Goal: Transaction & Acquisition: Purchase product/service

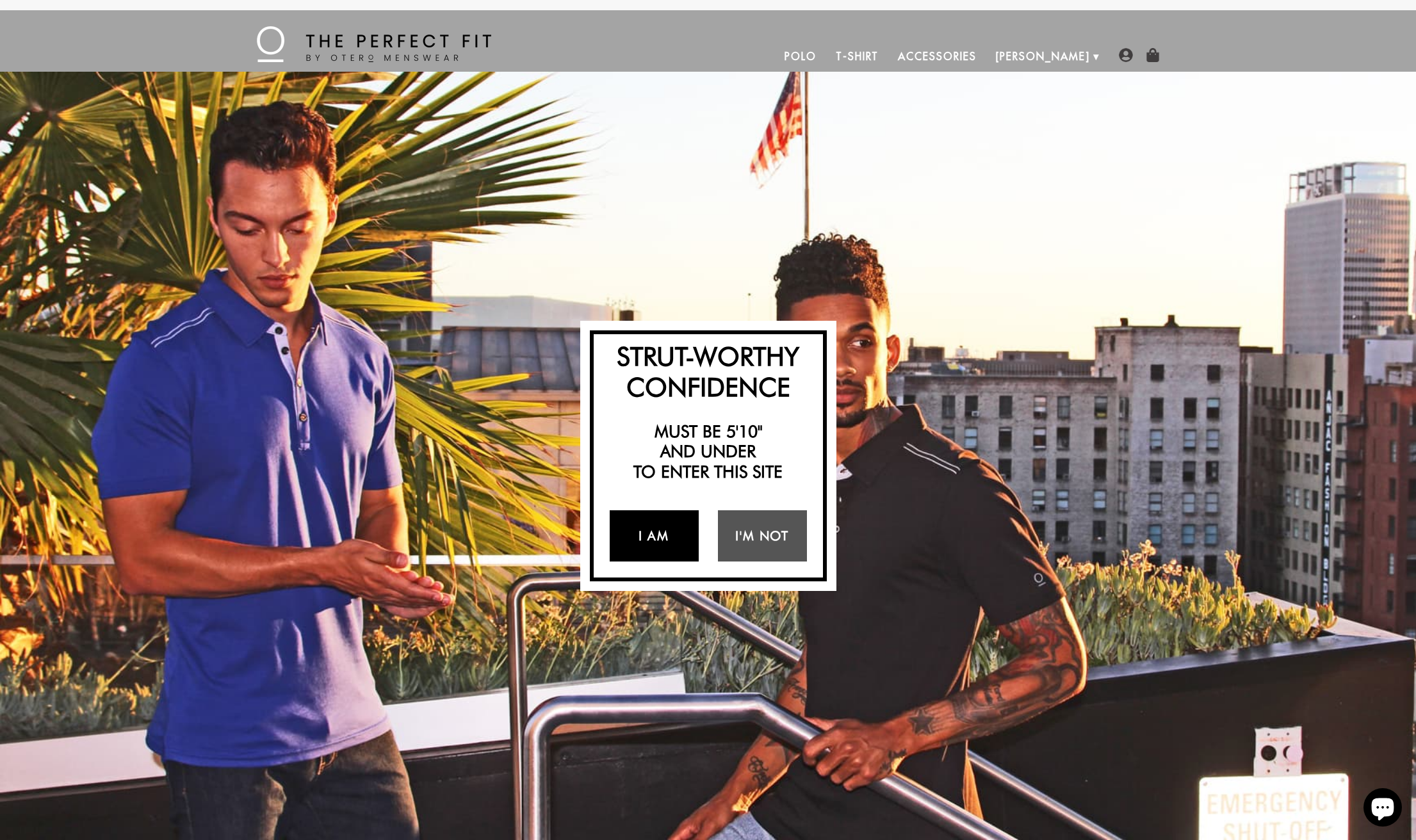
click at [659, 535] on link "I Am" at bounding box center [654, 536] width 89 height 51
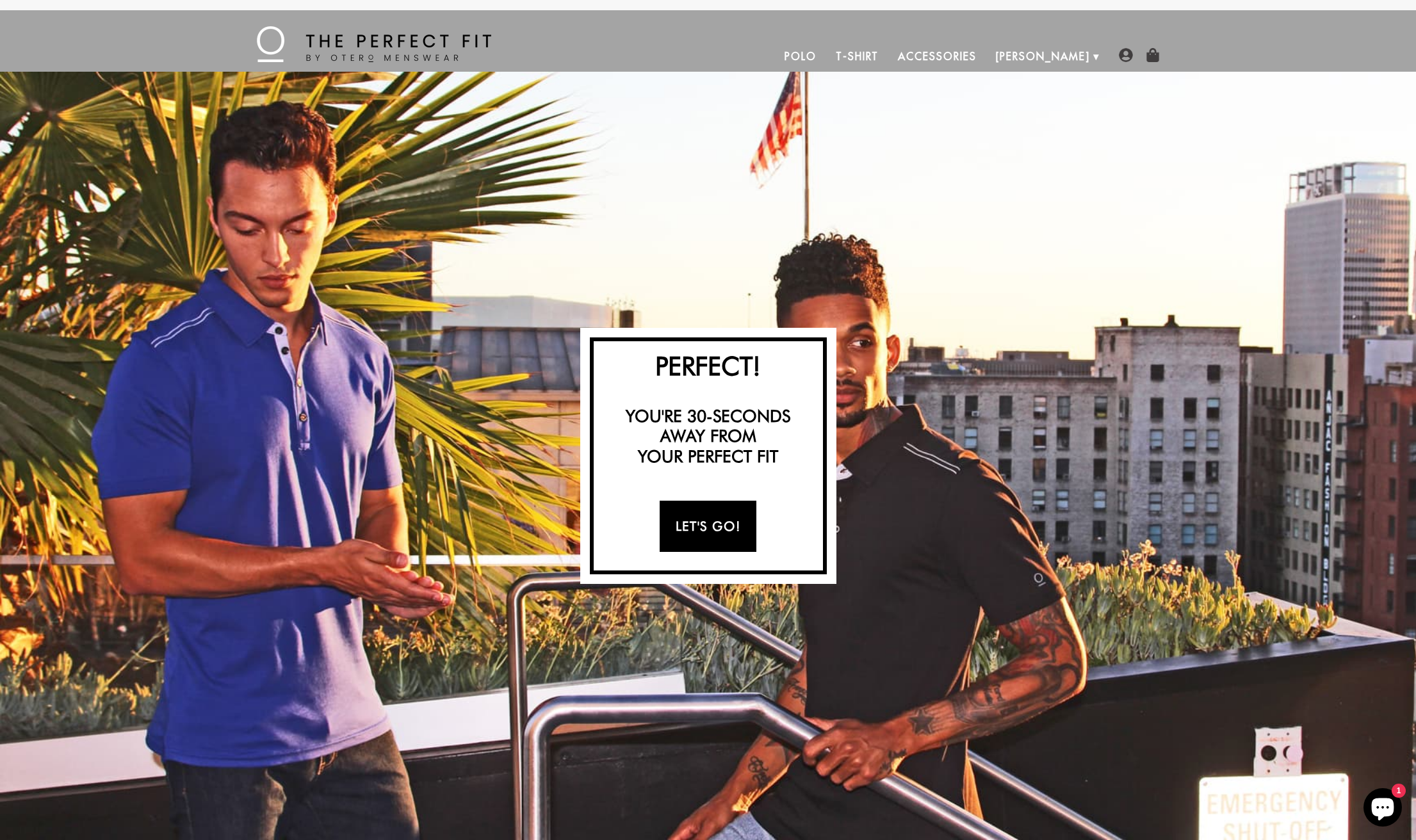
click at [712, 521] on link "Let's Go!" at bounding box center [708, 526] width 96 height 51
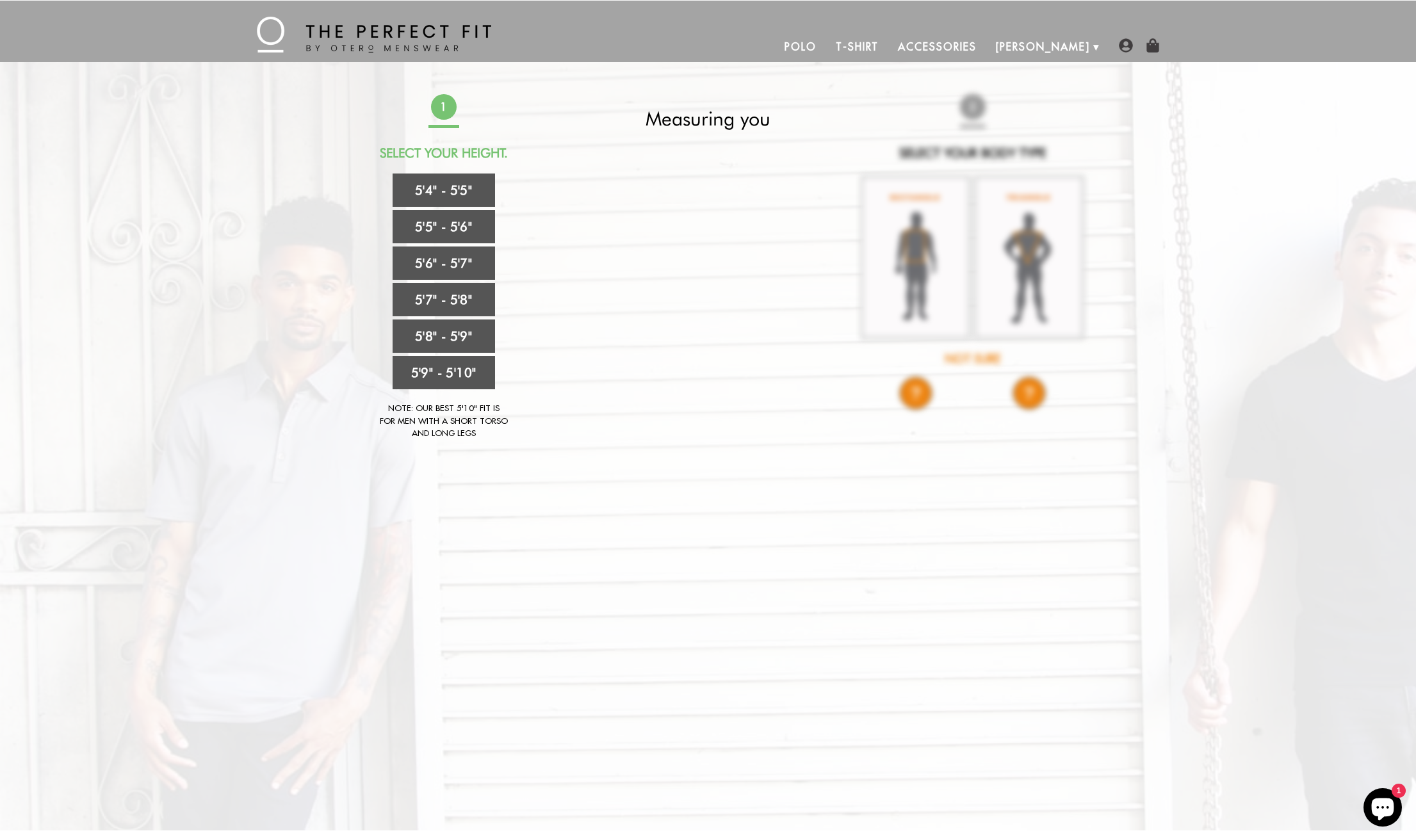
scroll to position [14, 0]
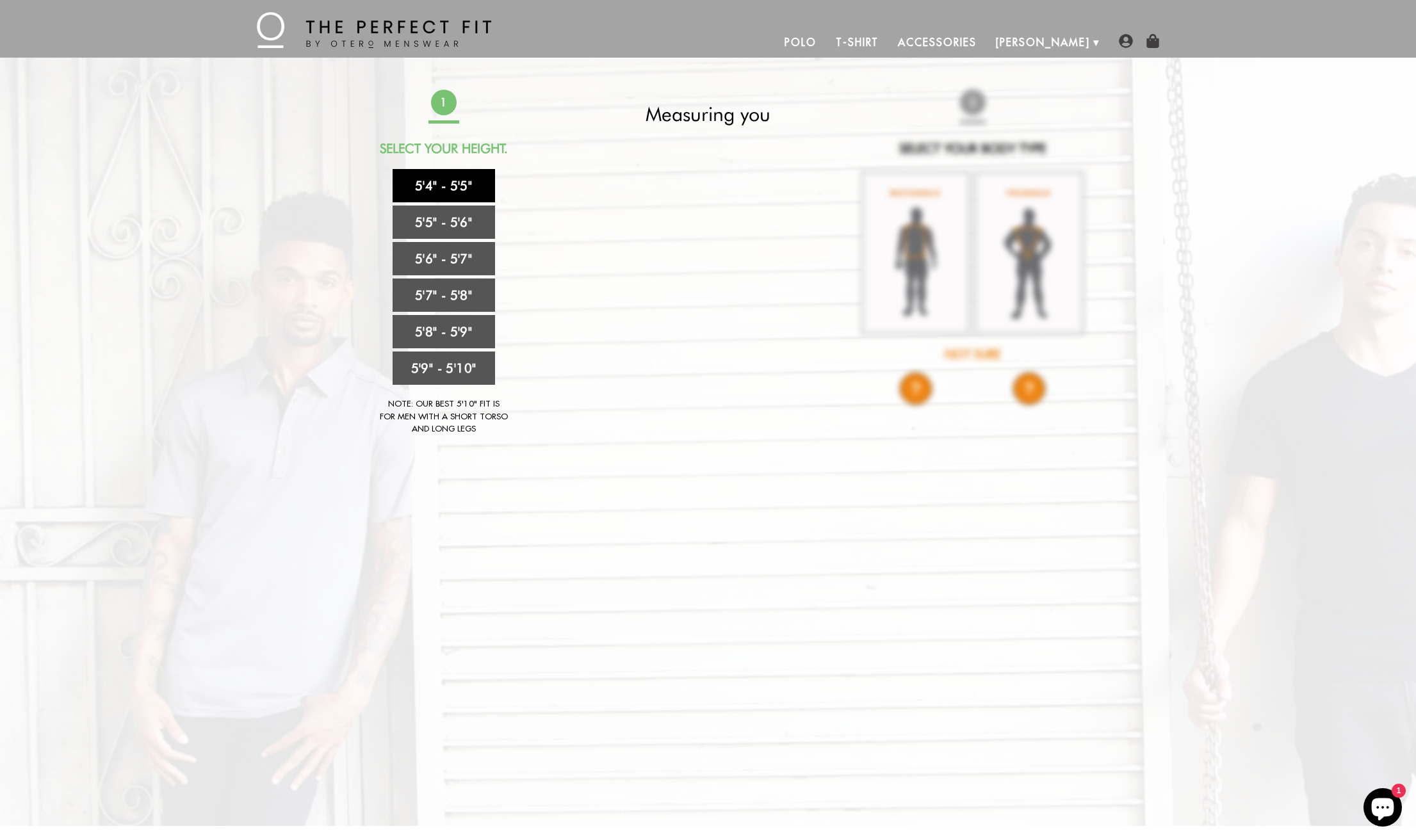
click at [437, 188] on link "5'4" - 5'5"" at bounding box center [443, 185] width 102 height 34
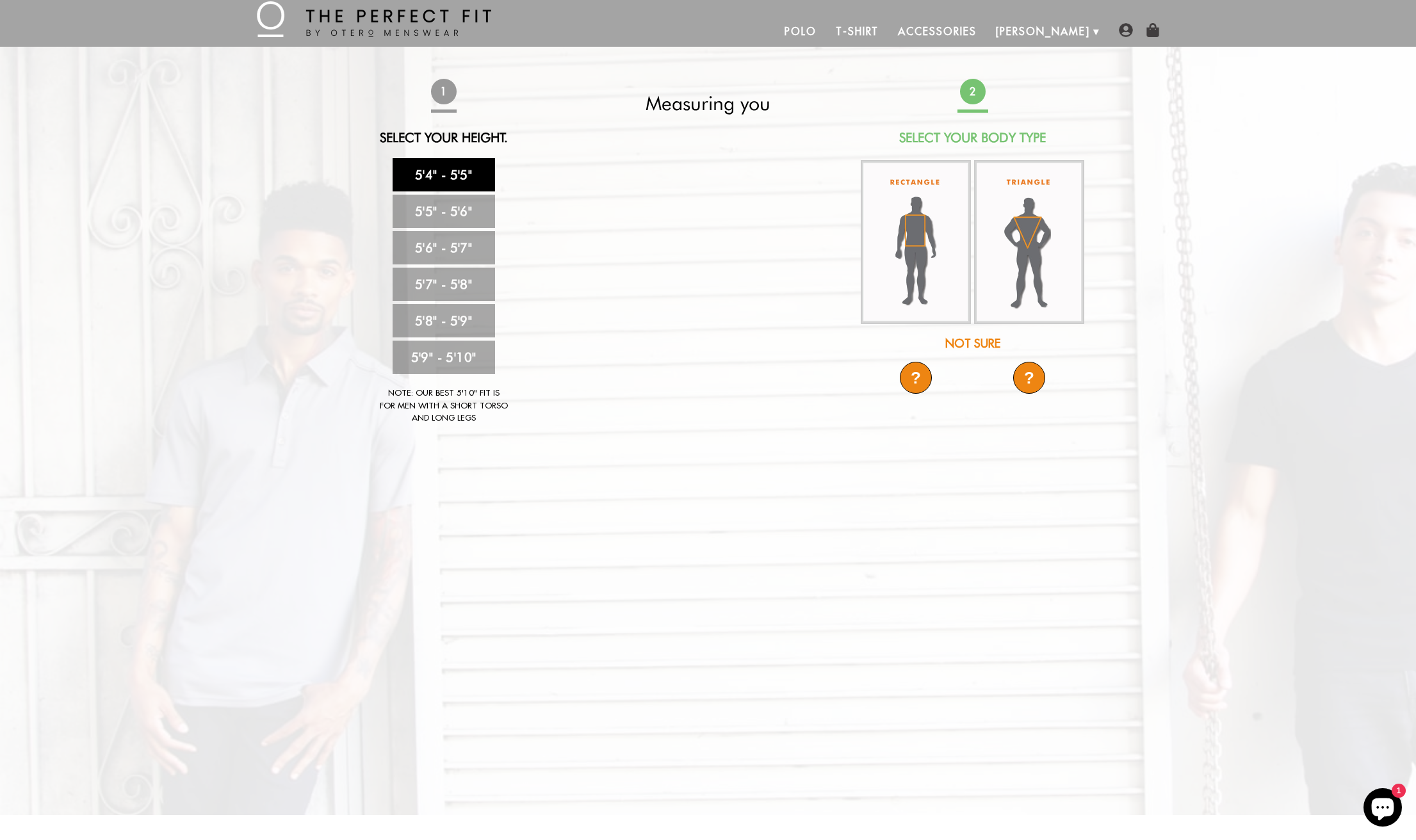
scroll to position [29, 0]
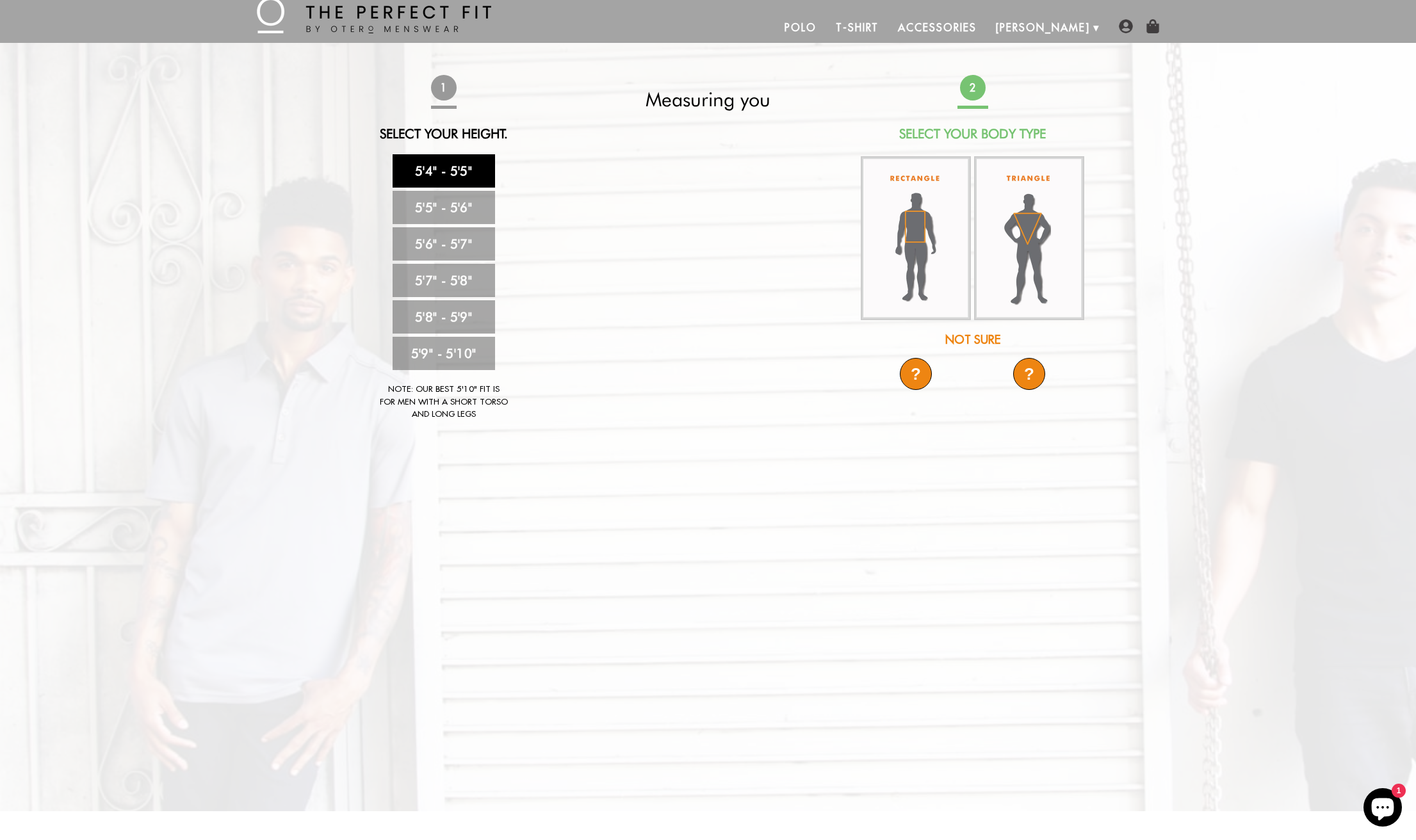
click at [983, 342] on div "Not Sure" at bounding box center [973, 339] width 226 height 17
click at [916, 374] on div "?" at bounding box center [916, 373] width 32 height 32
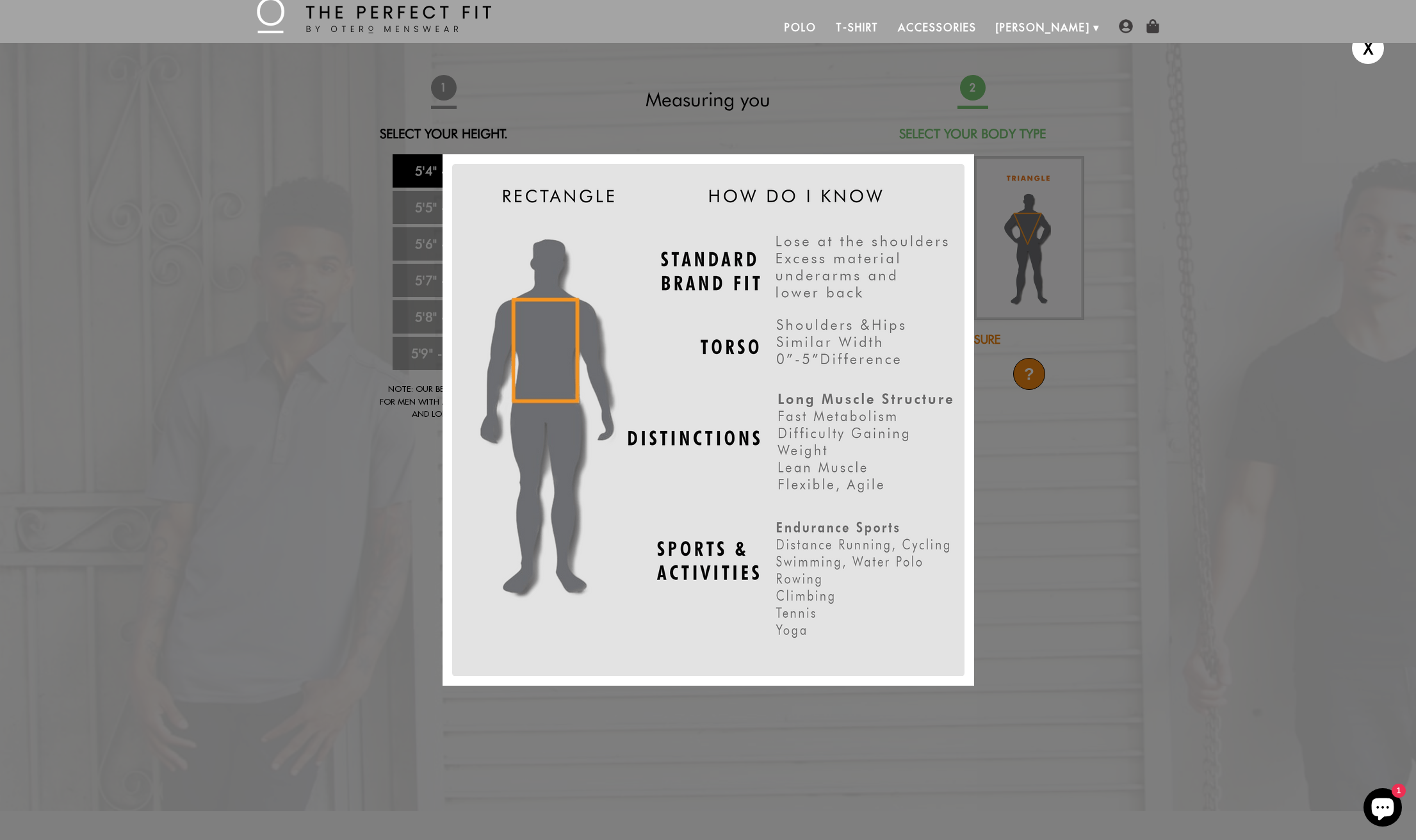
click at [889, 127] on div "X" at bounding box center [708, 420] width 1416 height 840
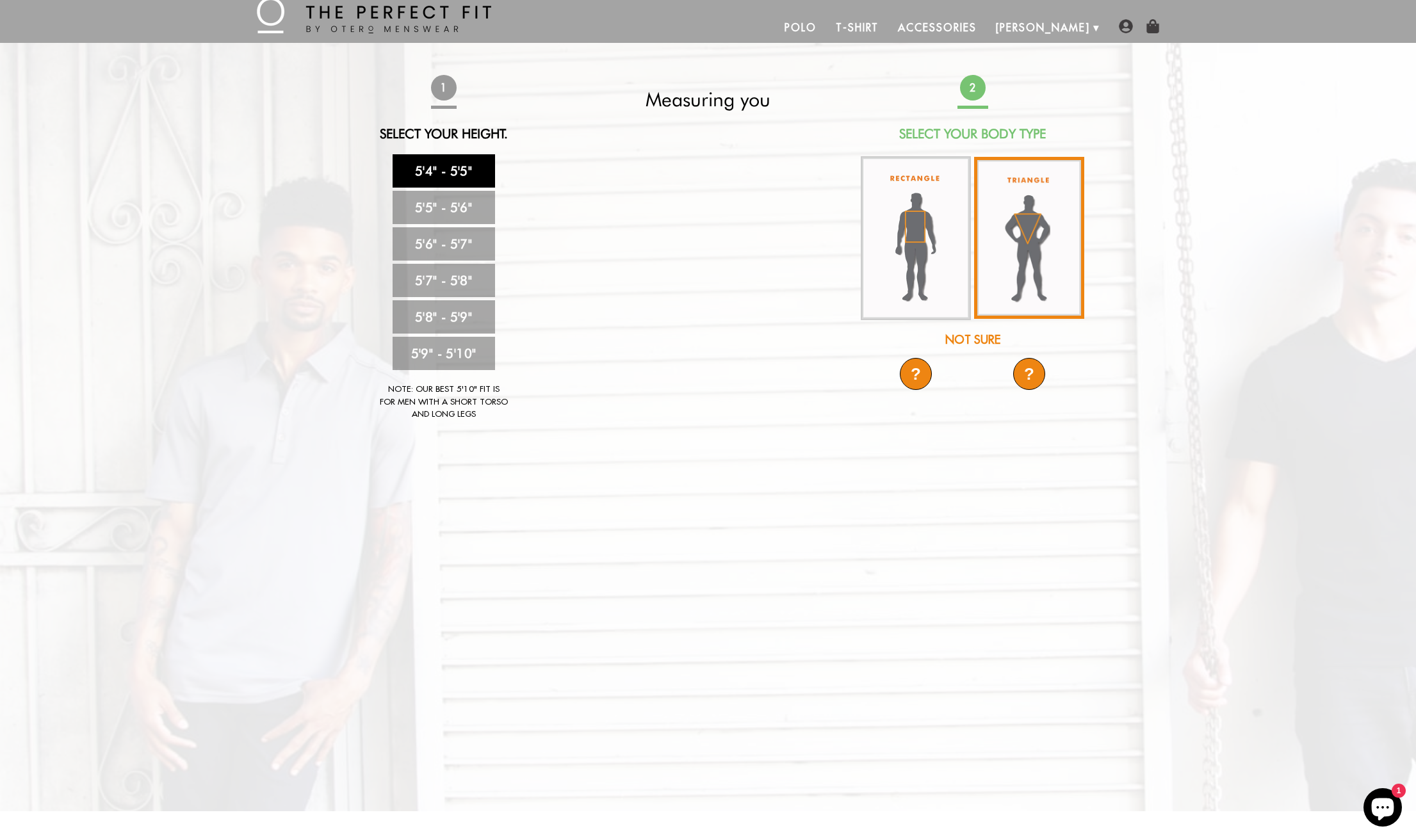
click at [1033, 248] on img at bounding box center [1029, 238] width 110 height 162
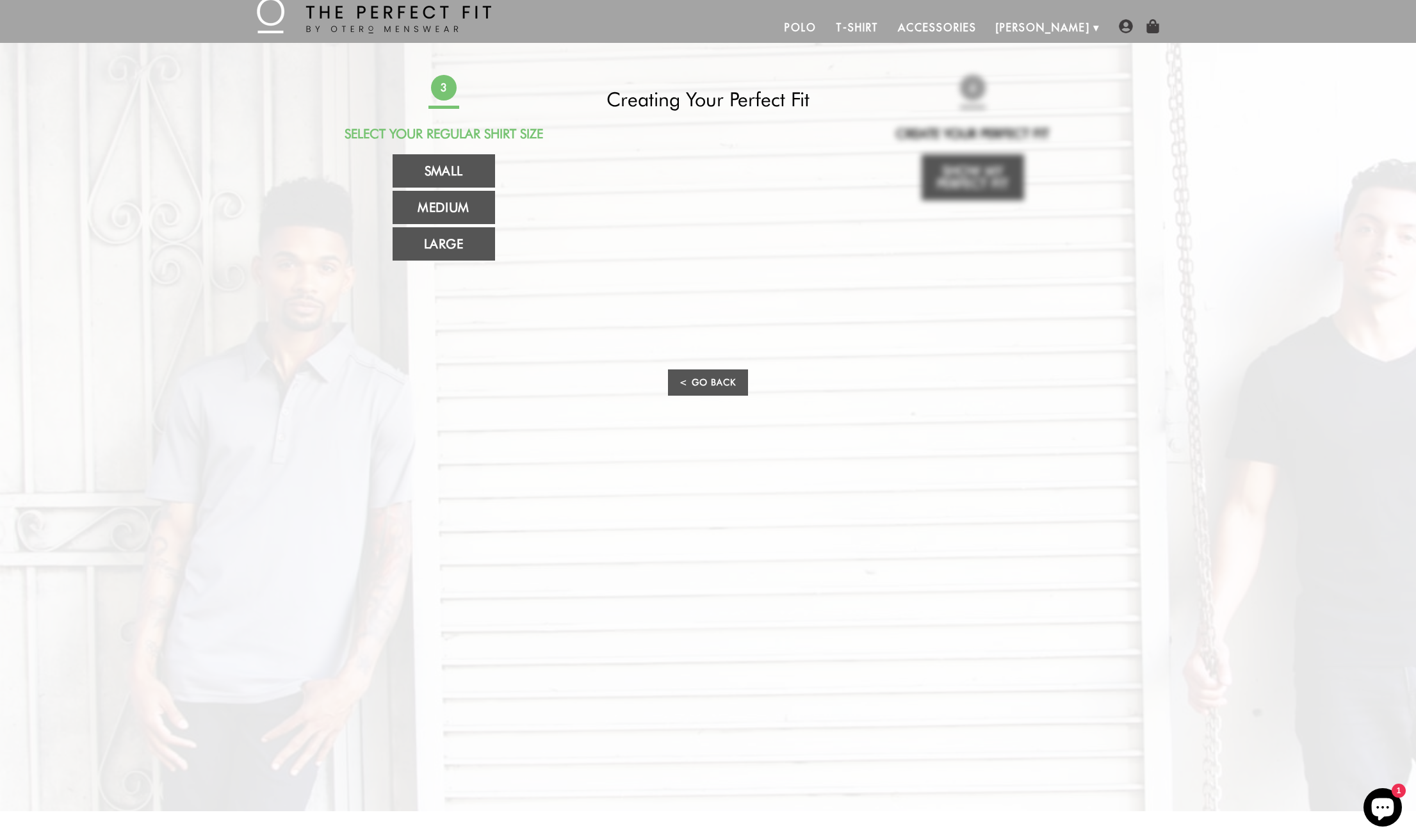
click at [729, 379] on link "< Go Back" at bounding box center [707, 382] width 79 height 26
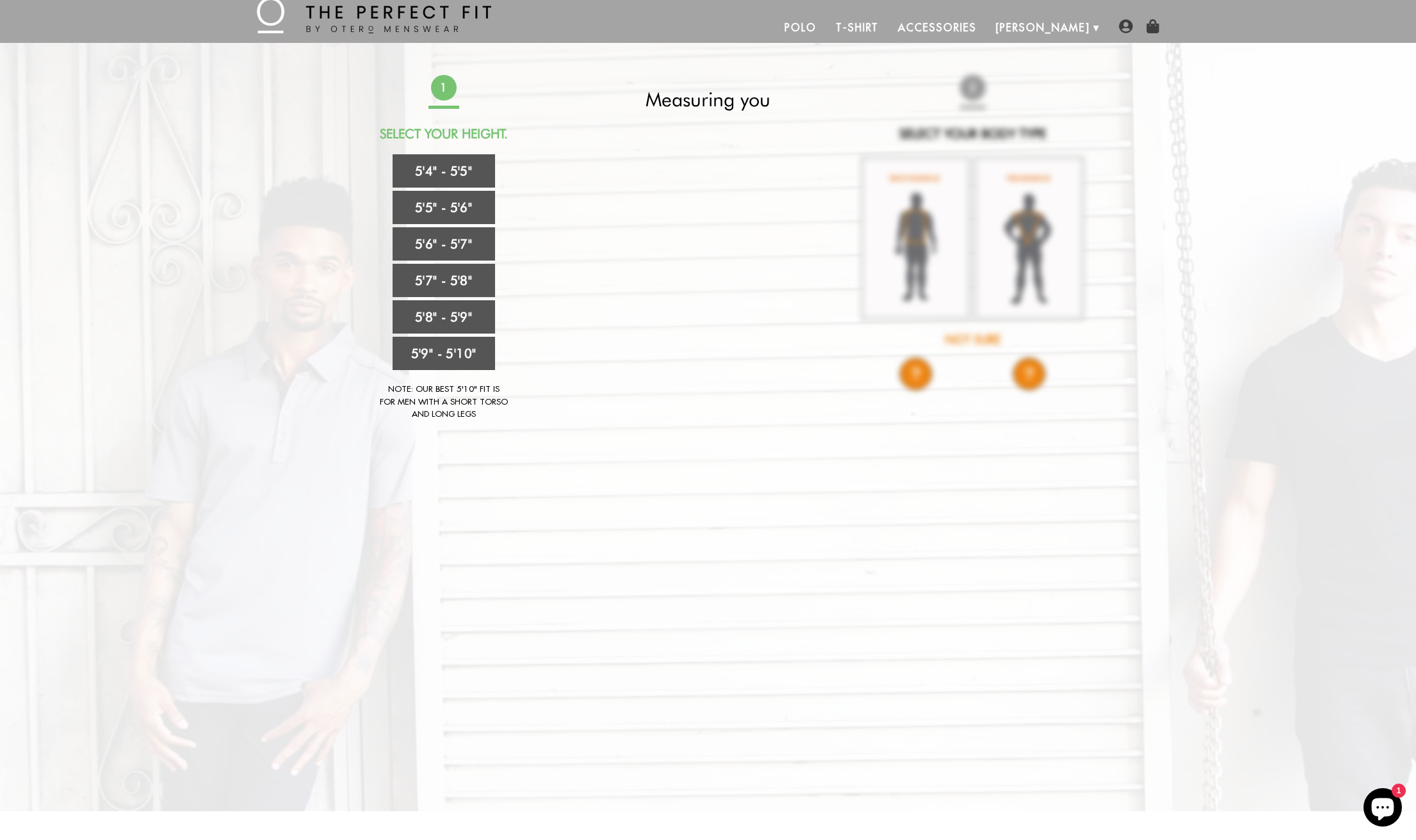
click at [1035, 379] on div "1 Select Your Height. 5'4" - 5'5" 5'5" - 5'6" 5'6" - 5'7" 5'7" - 5'8" 5'8" - 5'…" at bounding box center [708, 254] width 756 height 359
click at [1040, 380] on div "1 Select Your Height. 5'4" - 5'5" 5'5" - 5'6" 5'6" - 5'7" 5'7" - 5'8" 5'8" - 5'…" at bounding box center [708, 254] width 756 height 359
drag, startPoint x: 997, startPoint y: 454, endPoint x: 931, endPoint y: 436, distance: 68.4
click at [997, 454] on div "Strut-Worthy Confidence Must be 5'10" and under to enter this site I Am I'm Not…" at bounding box center [708, 427] width 1416 height 768
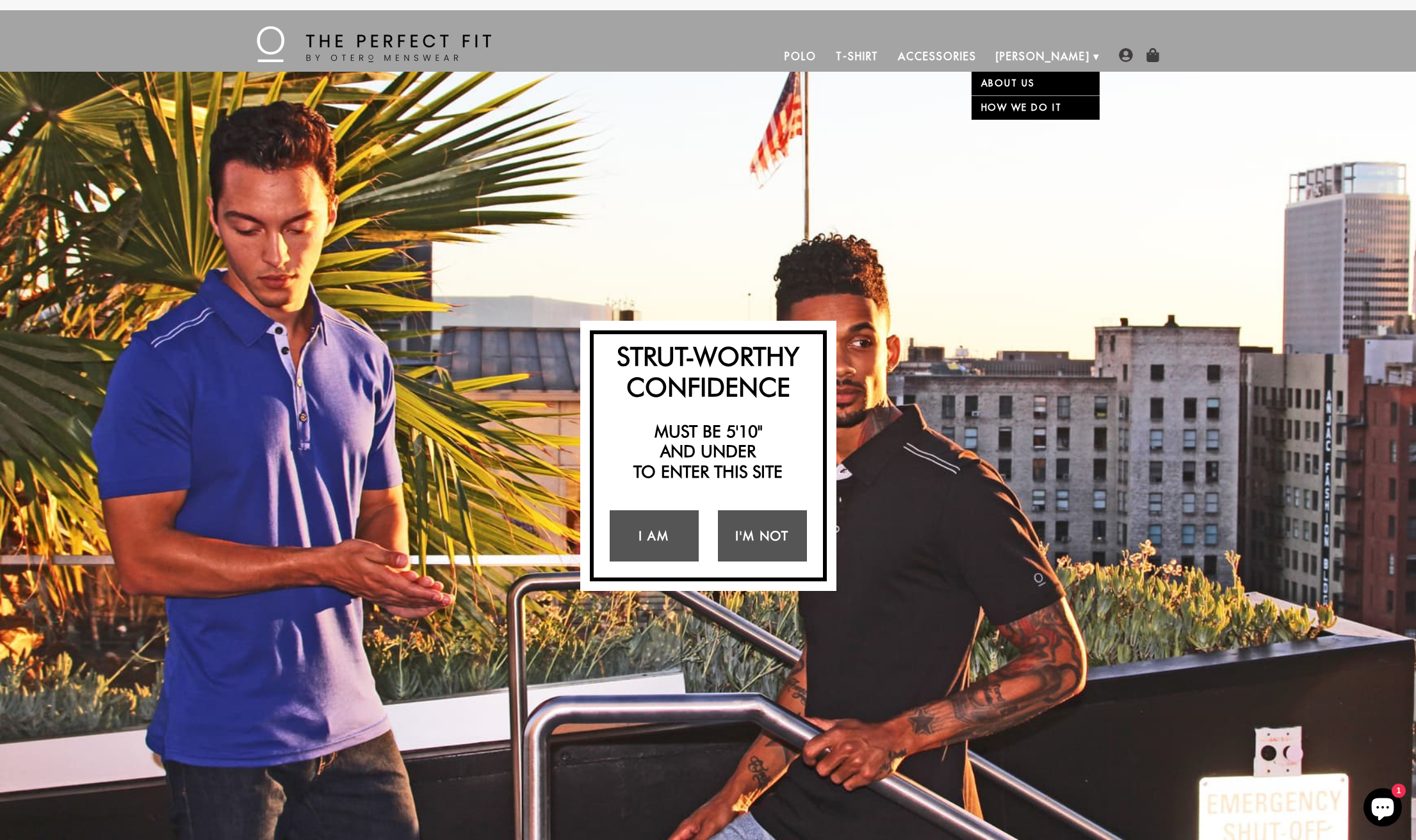
click at [1093, 56] on li "Otero About Us How We Do It" at bounding box center [1043, 56] width 114 height 31
click at [827, 54] on link "Polo" at bounding box center [800, 56] width 52 height 31
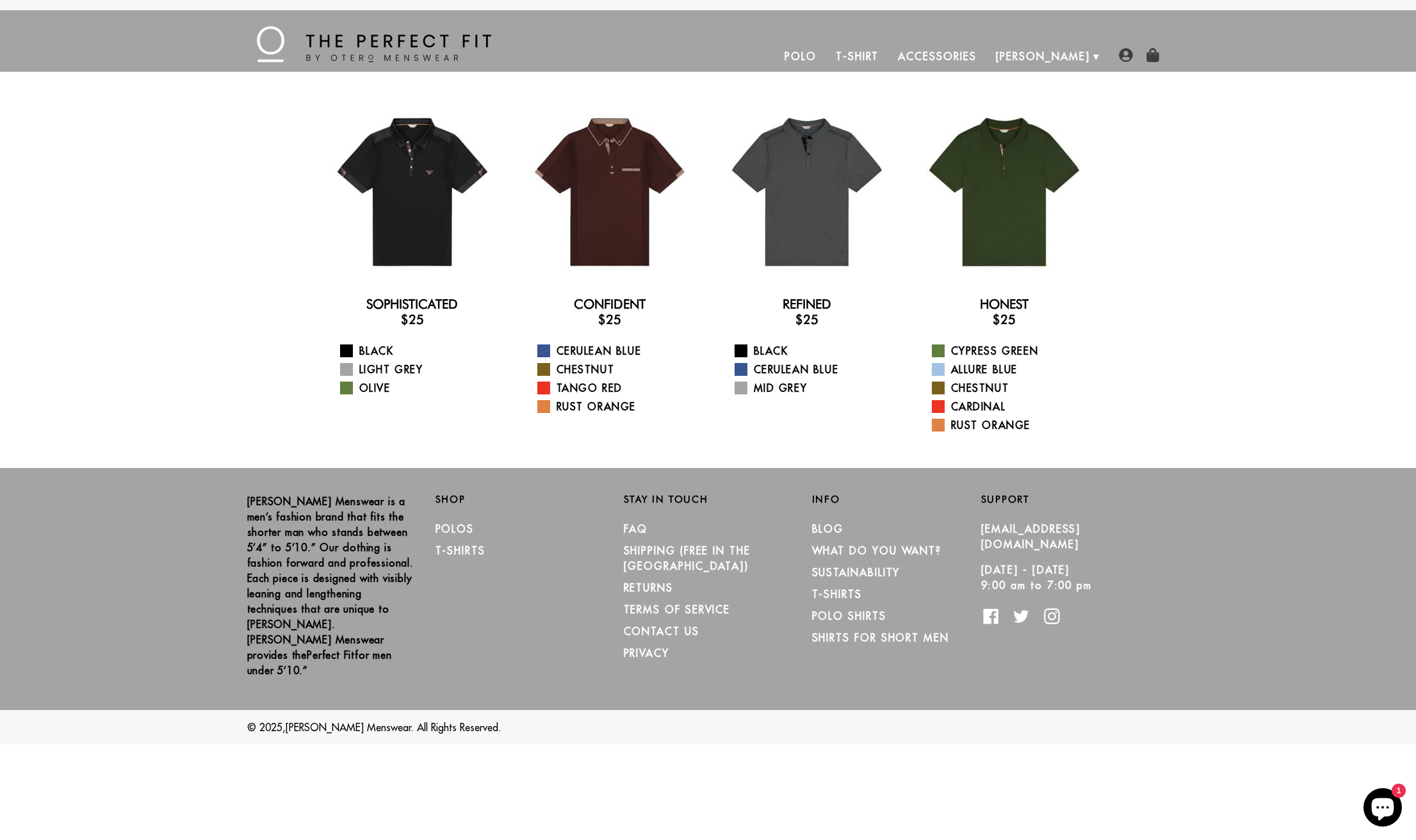
click at [889, 55] on link "T-Shirt" at bounding box center [858, 56] width 62 height 31
